Goal: Answer question/provide support

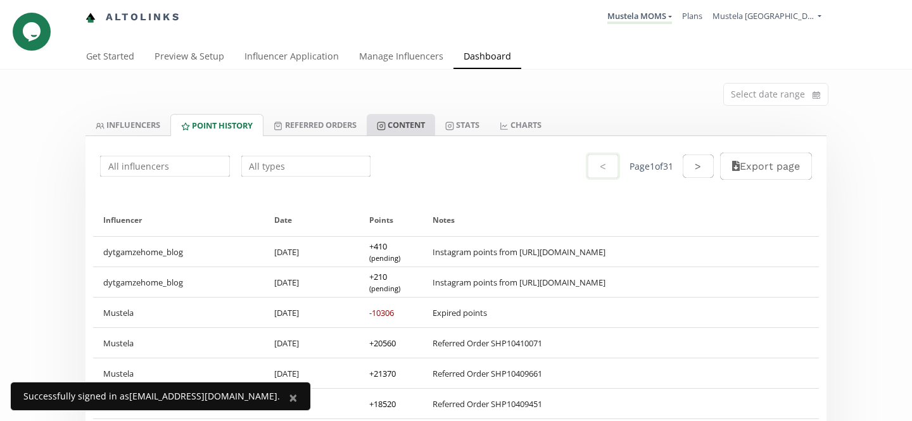
click at [418, 127] on link "Content" at bounding box center [401, 125] width 68 height 22
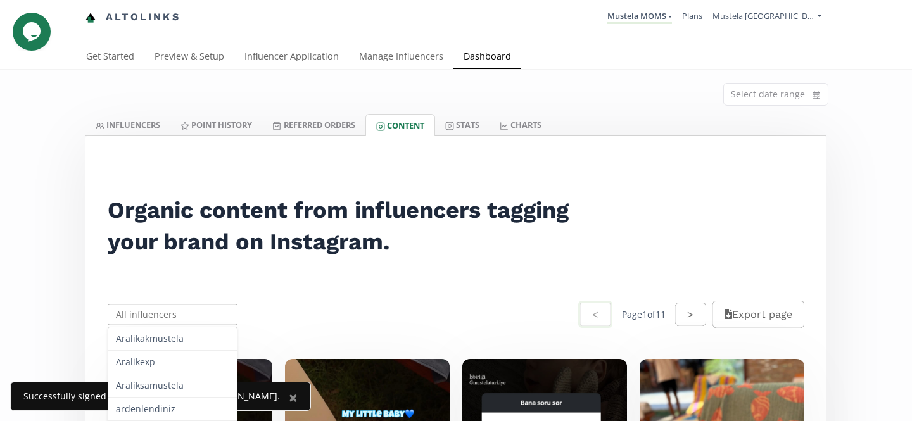
click at [196, 311] on input "text" at bounding box center [173, 314] width 134 height 25
click at [191, 358] on div "atmacailesi" at bounding box center [172, 361] width 129 height 23
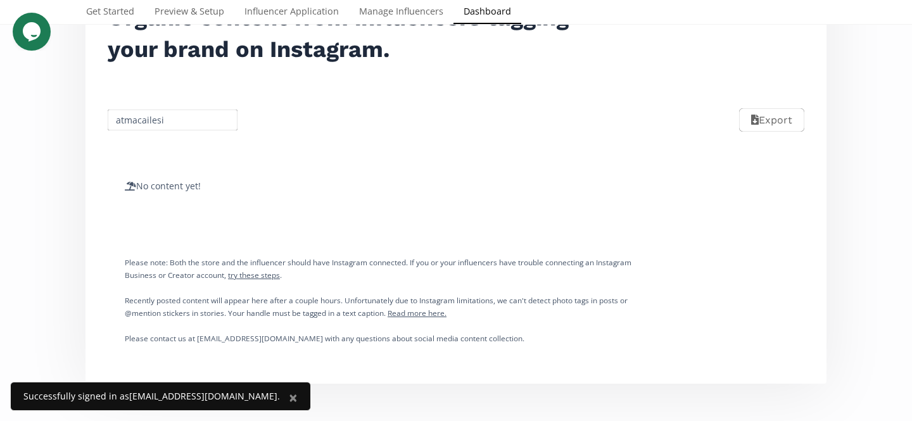
scroll to position [198, 0]
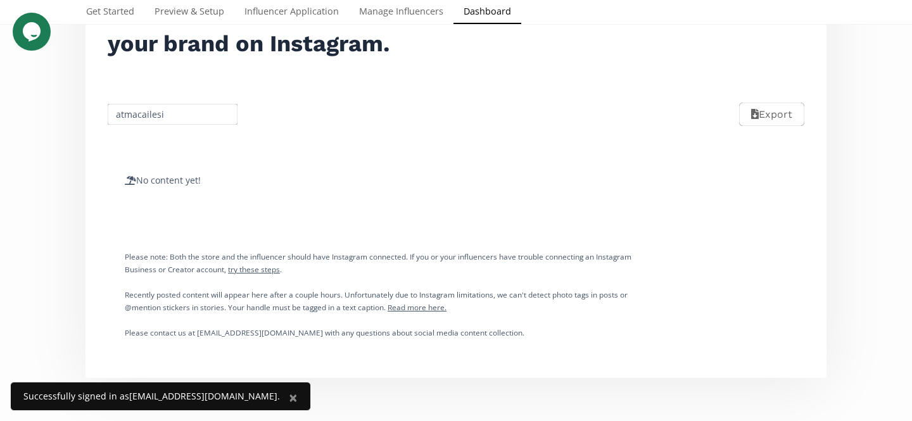
click at [209, 114] on input "atmacailesi" at bounding box center [173, 114] width 134 height 25
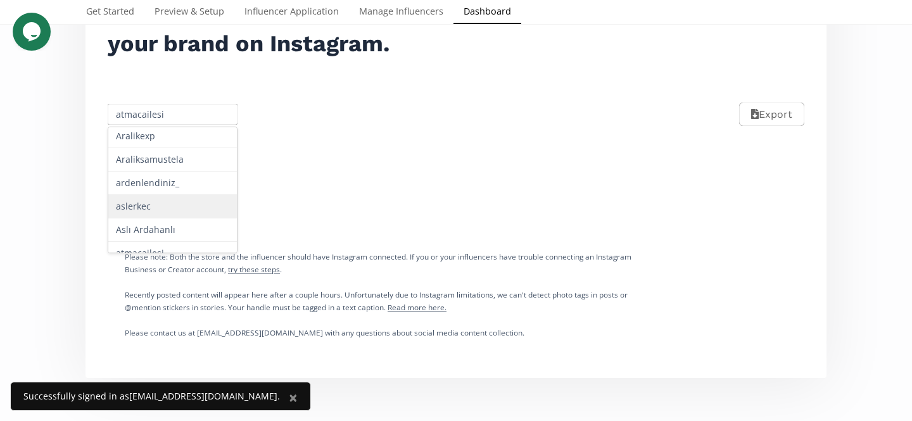
scroll to position [37, 0]
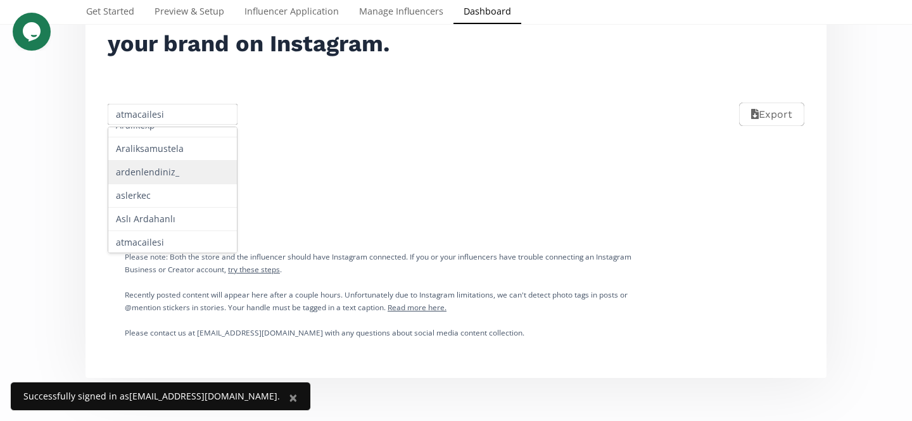
click at [203, 172] on div "ardenlendiniz_" at bounding box center [172, 172] width 129 height 23
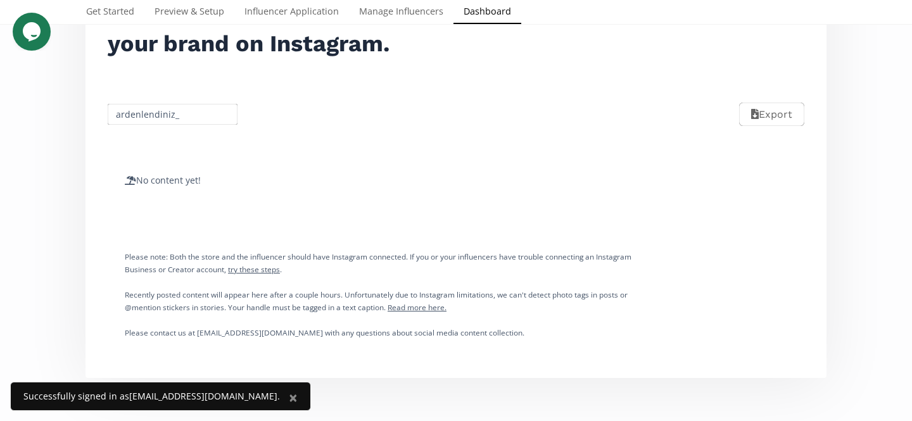
click at [199, 118] on input "ardenlendiniz_" at bounding box center [173, 114] width 134 height 25
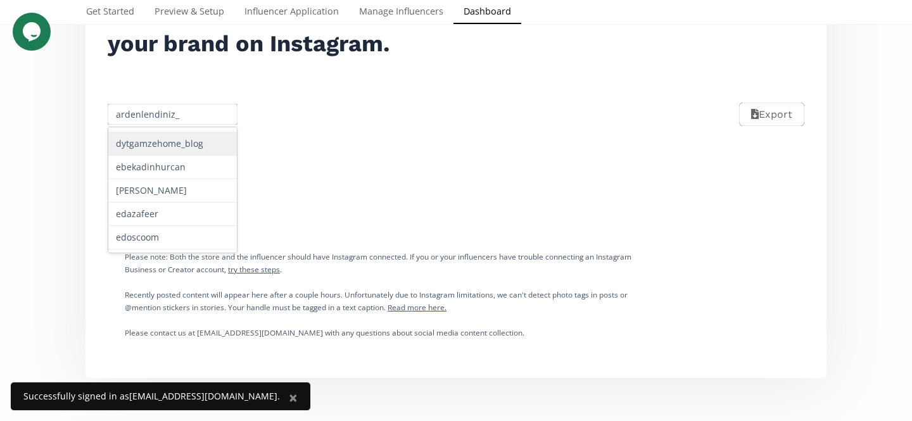
scroll to position [296, 0]
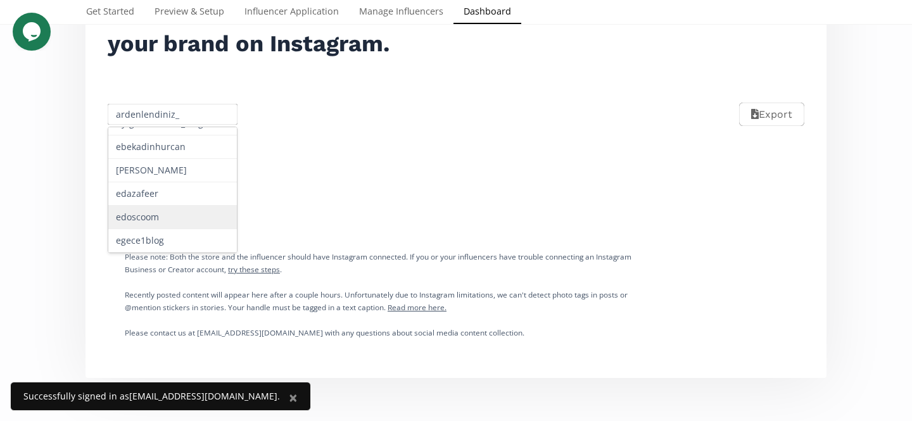
click at [187, 217] on div "edoscoom" at bounding box center [172, 217] width 129 height 23
type input "edoscoom"
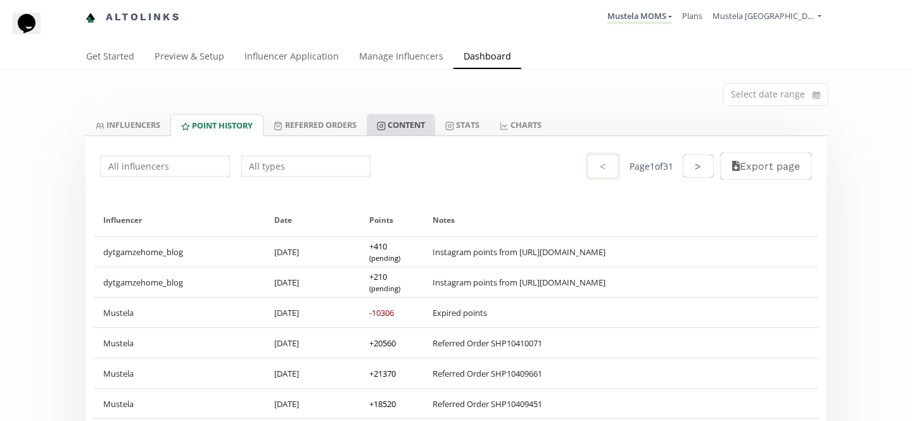
click at [422, 119] on link "Content" at bounding box center [401, 125] width 68 height 22
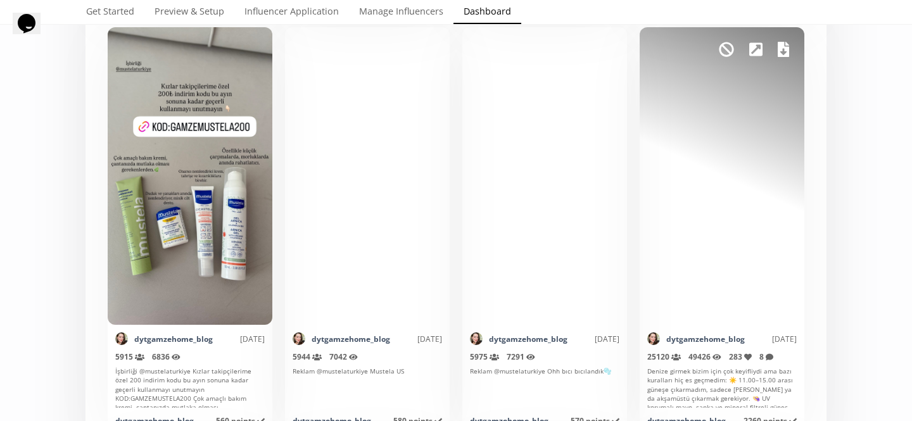
scroll to position [1164, 0]
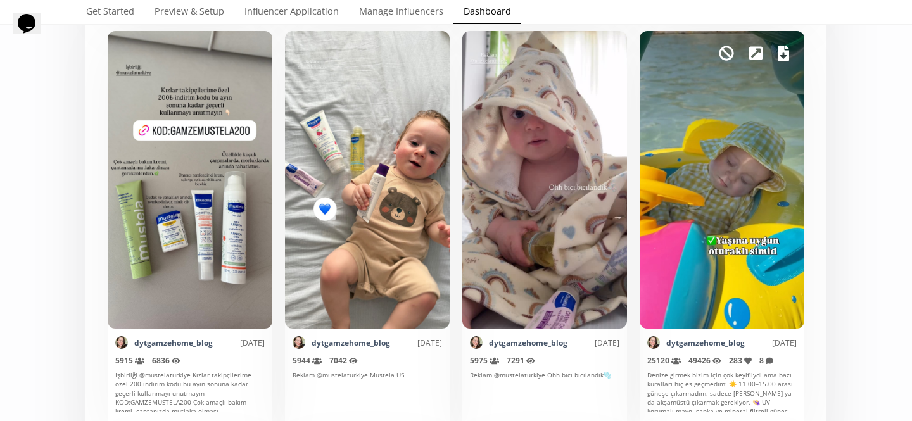
click at [740, 164] on div "Mark as invalid so that no points awarded." at bounding box center [722, 180] width 165 height 298
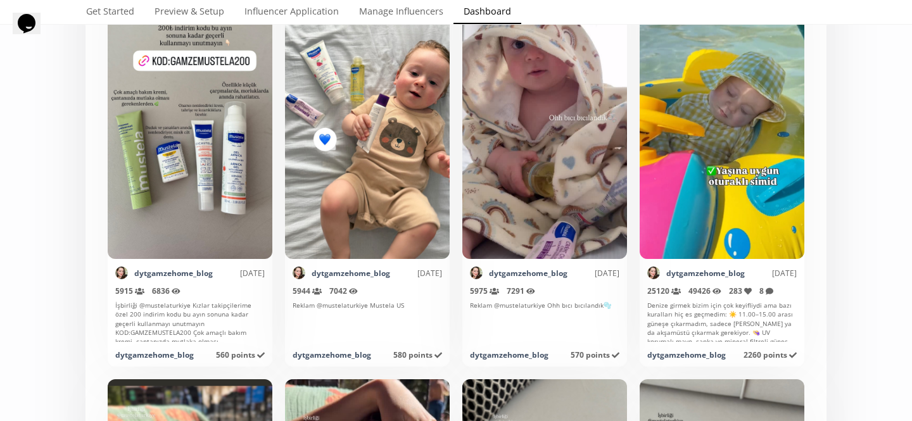
scroll to position [1243, 0]
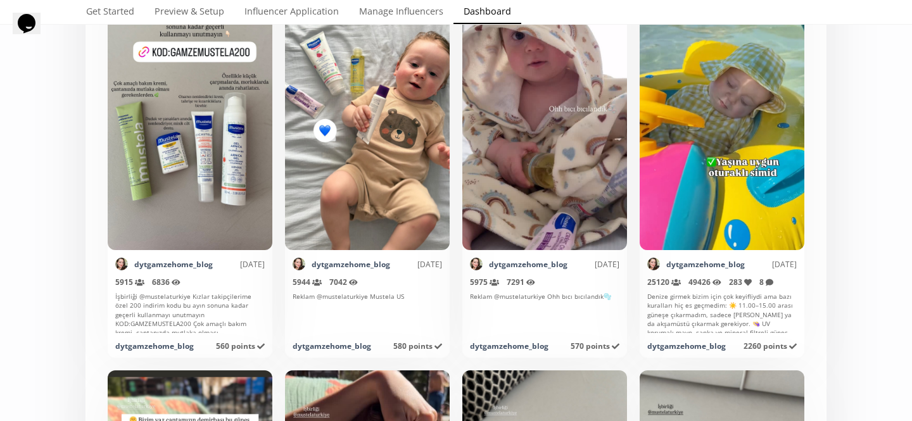
click at [192, 322] on div "İşbirliği @mustelaturkiye Kızlar takipçilerime özel 200 indirim kodu bu ayın so…" at bounding box center [189, 312] width 149 height 41
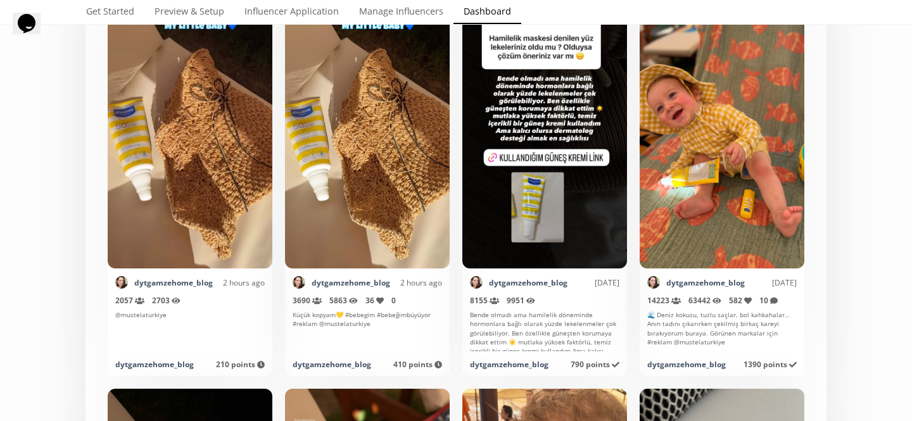
scroll to position [390, 0]
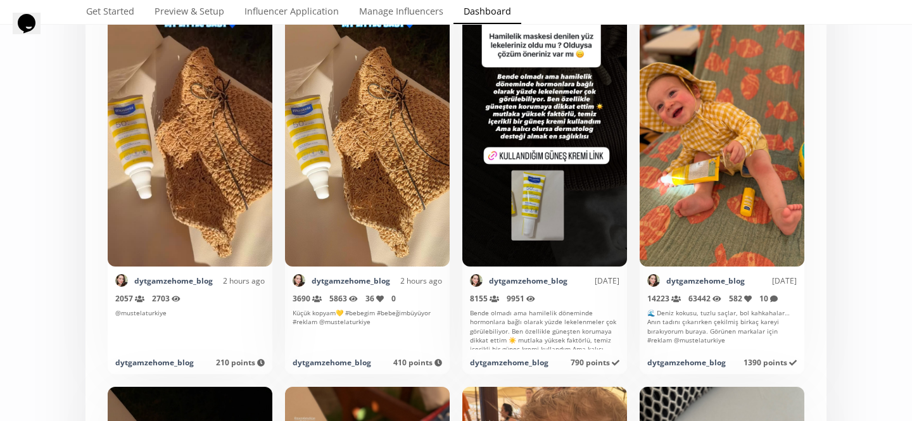
click at [696, 328] on div "🌊 Deniz kokusu, tuzlu saçlar, bol kahkahalar… Anın tadını çıkarırken çekilmiş b…" at bounding box center [721, 328] width 149 height 41
click at [695, 362] on div "dytgamzehome_blog" at bounding box center [686, 362] width 79 height 11
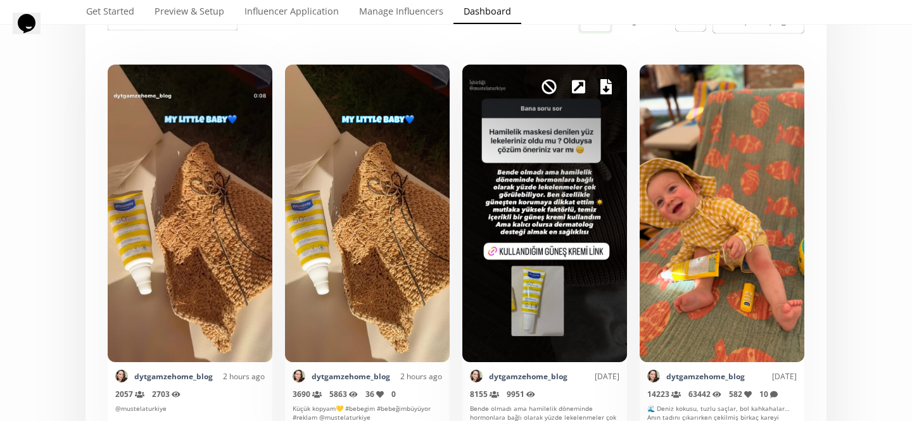
scroll to position [278, 0]
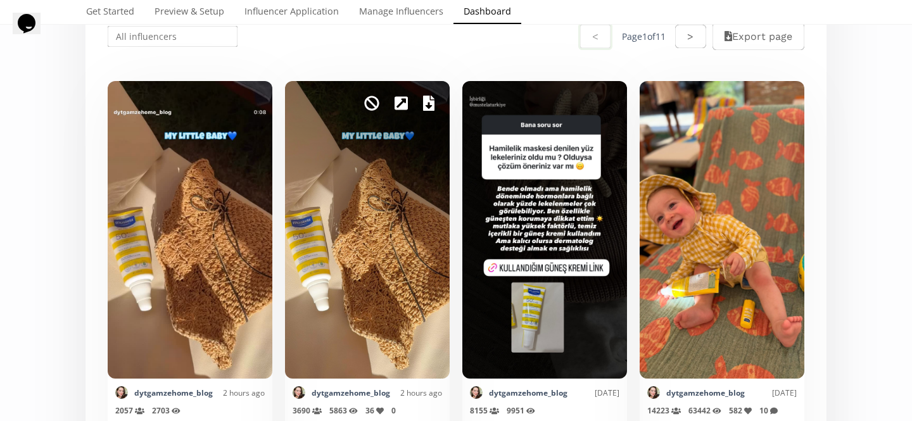
click at [341, 201] on div "Mark as invalid so that no points awarded." at bounding box center [367, 230] width 165 height 298
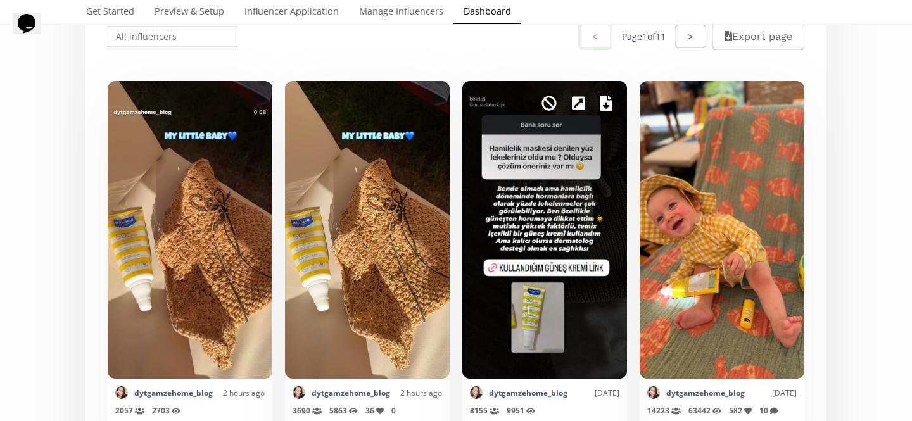
click at [609, 104] on icon at bounding box center [605, 103] width 11 height 15
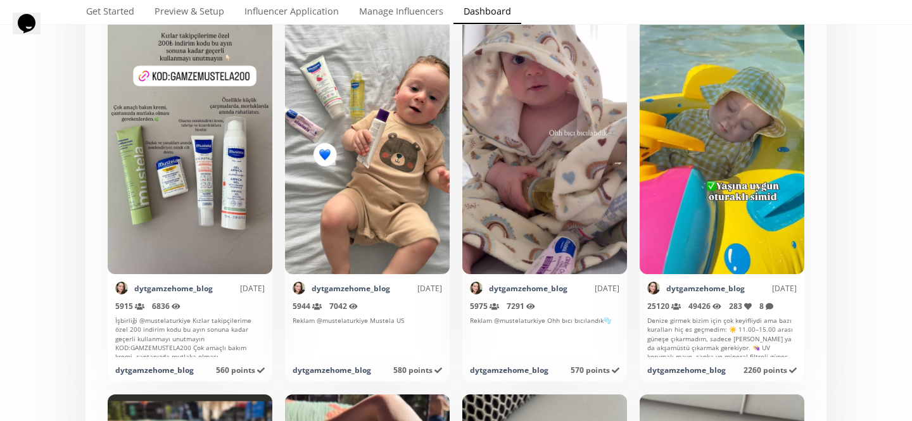
scroll to position [1218, 0]
